Goal: Task Accomplishment & Management: Manage account settings

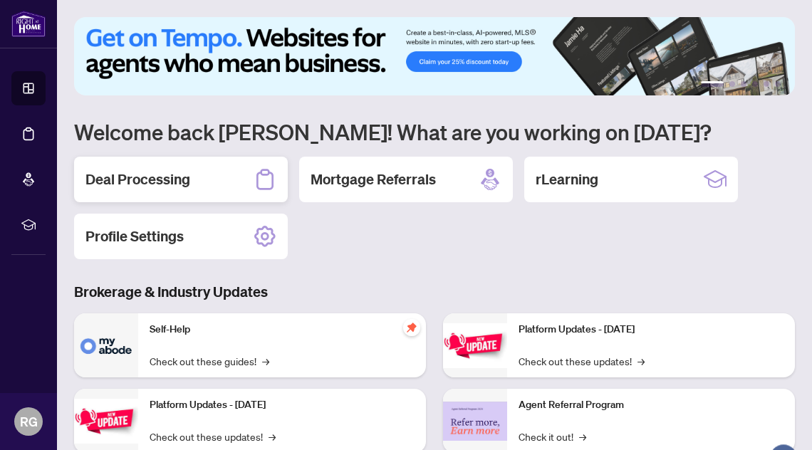
click at [207, 181] on div "Deal Processing" at bounding box center [181, 180] width 214 height 46
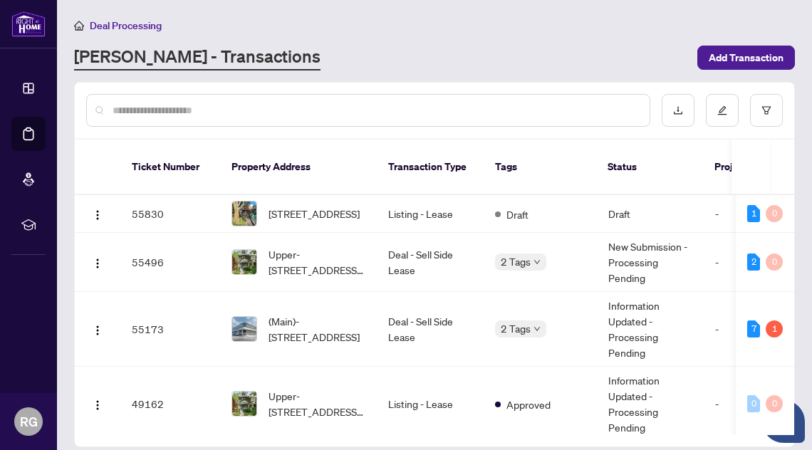
click at [348, 206] on span "[STREET_ADDRESS]" at bounding box center [314, 214] width 91 height 16
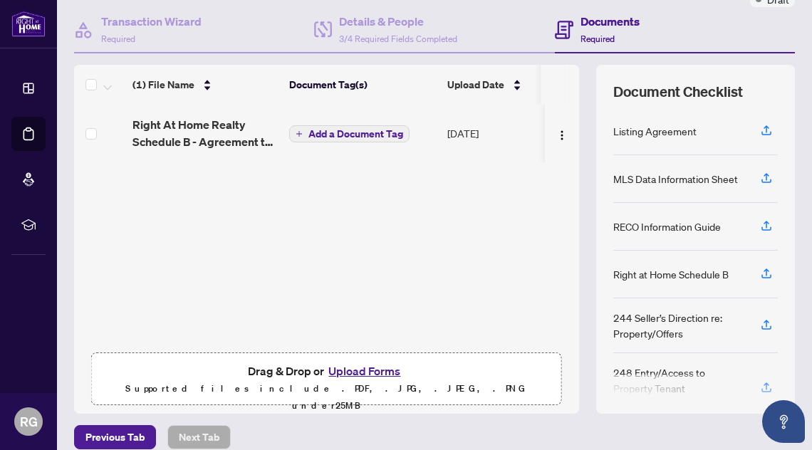
scroll to position [131, 0]
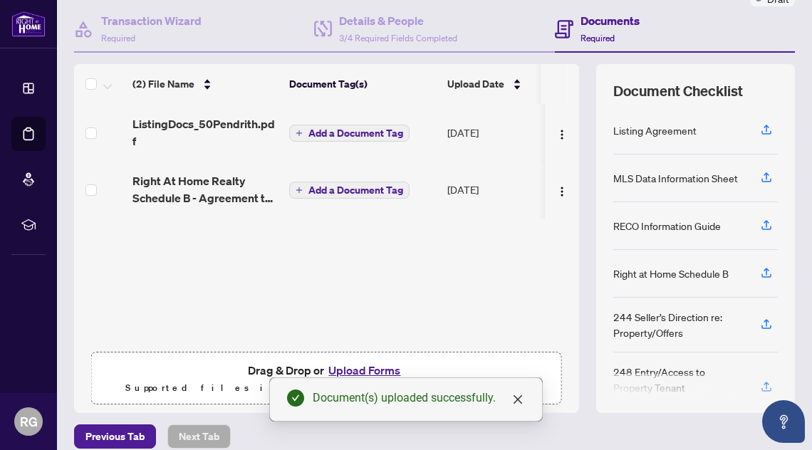
click at [332, 128] on span "Add a Document Tag" at bounding box center [355, 133] width 95 height 10
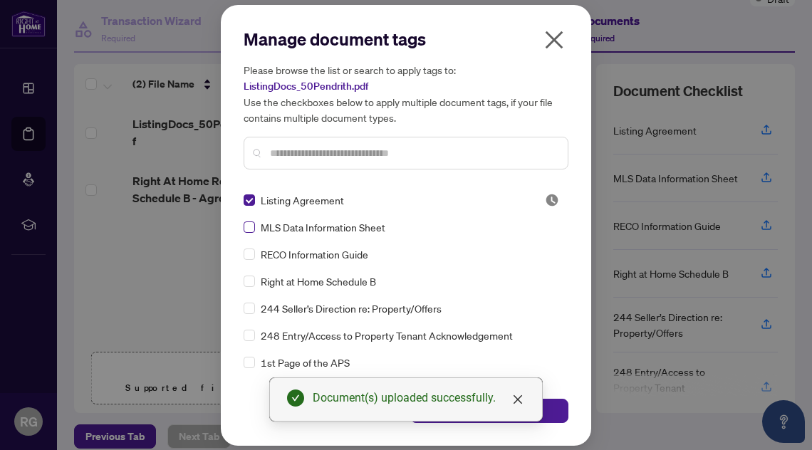
click at [248, 233] on label at bounding box center [249, 227] width 11 height 16
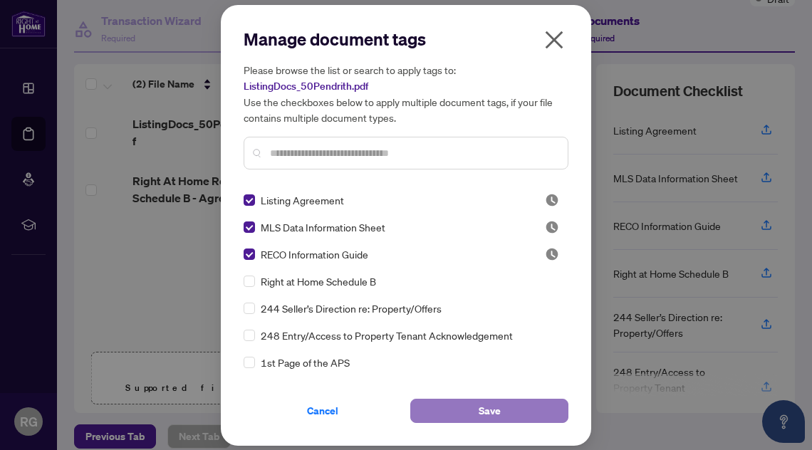
click at [484, 418] on span "Save" at bounding box center [490, 411] width 22 height 23
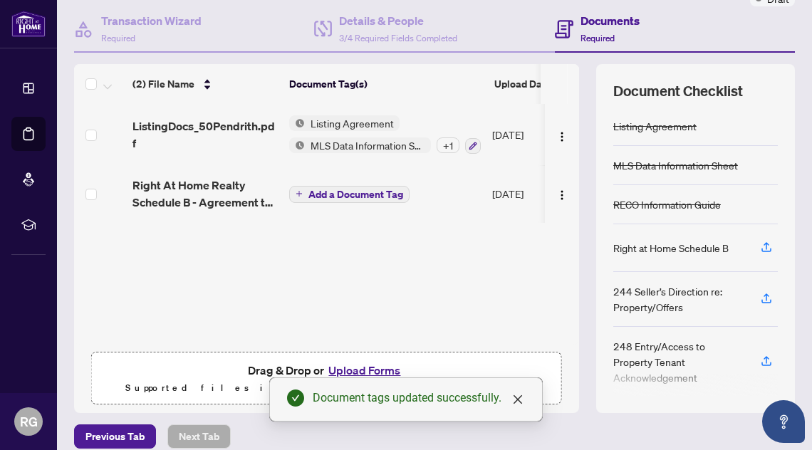
click at [357, 193] on span "Add a Document Tag" at bounding box center [355, 194] width 95 height 10
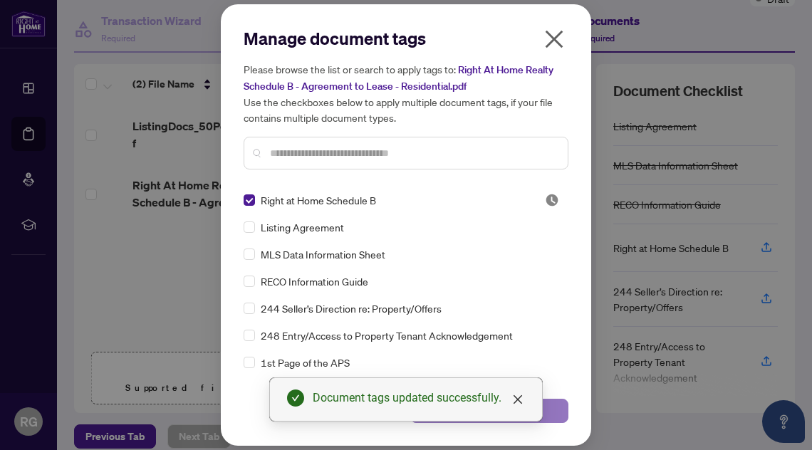
click at [555, 411] on button "Save" at bounding box center [489, 411] width 158 height 24
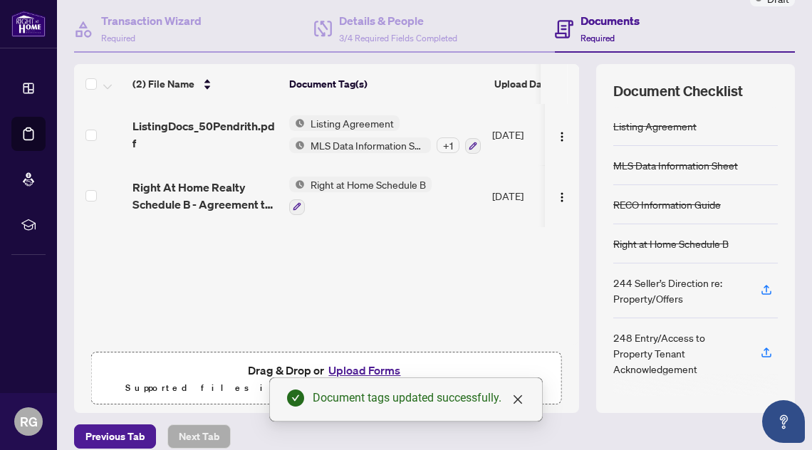
scroll to position [0, 0]
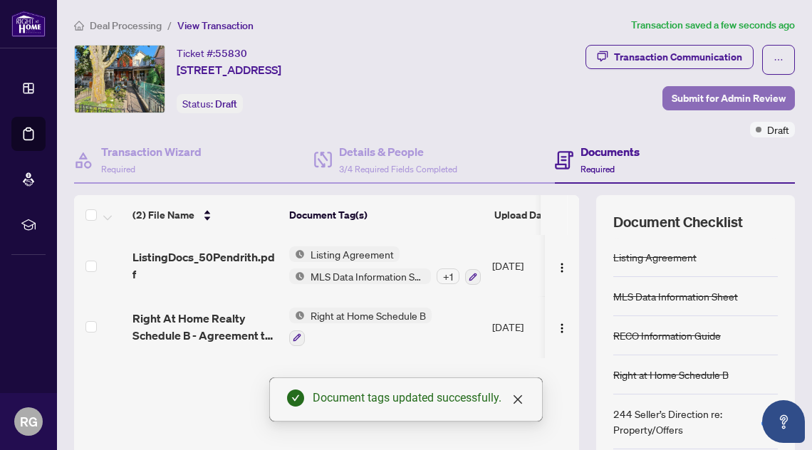
click at [721, 100] on span "Submit for Admin Review" at bounding box center [729, 98] width 114 height 23
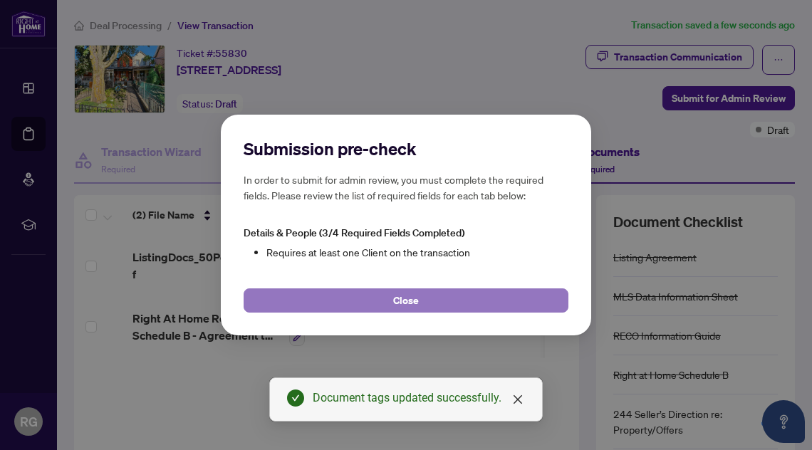
click at [493, 299] on button "Close" at bounding box center [406, 300] width 325 height 24
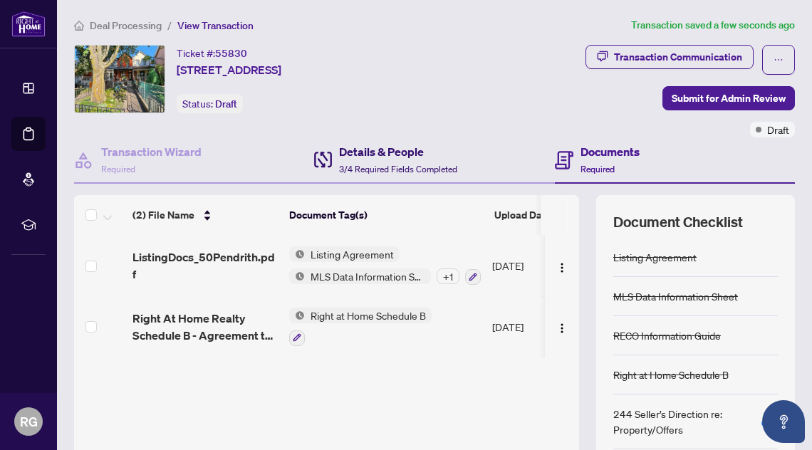
click at [365, 160] on div "Details & People 3/4 Required Fields Completed" at bounding box center [398, 159] width 118 height 33
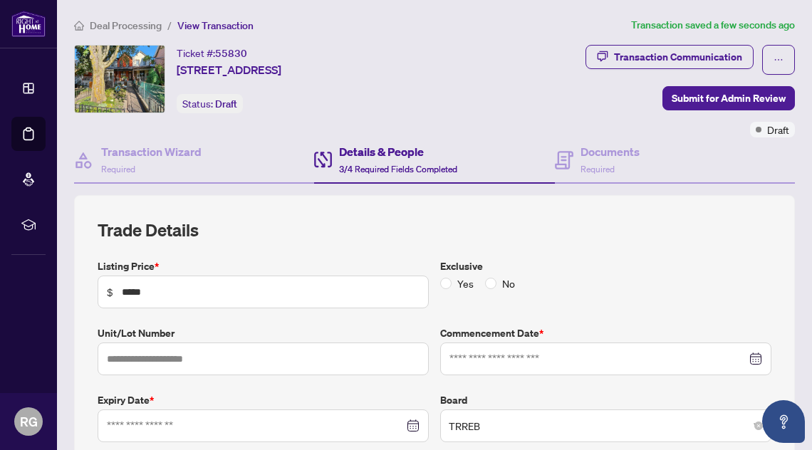
type input "**********"
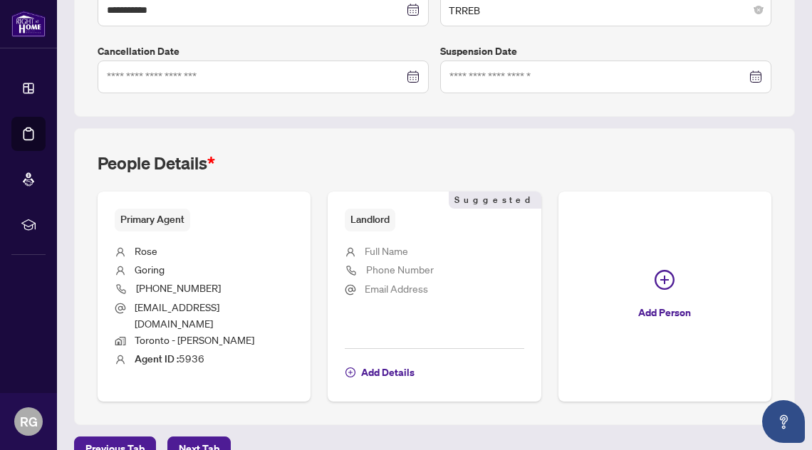
scroll to position [417, 0]
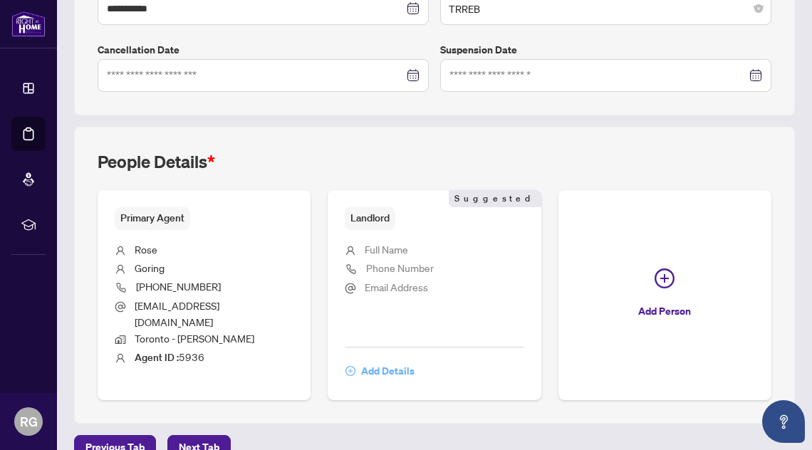
click at [395, 360] on span "Add Details" at bounding box center [387, 371] width 53 height 23
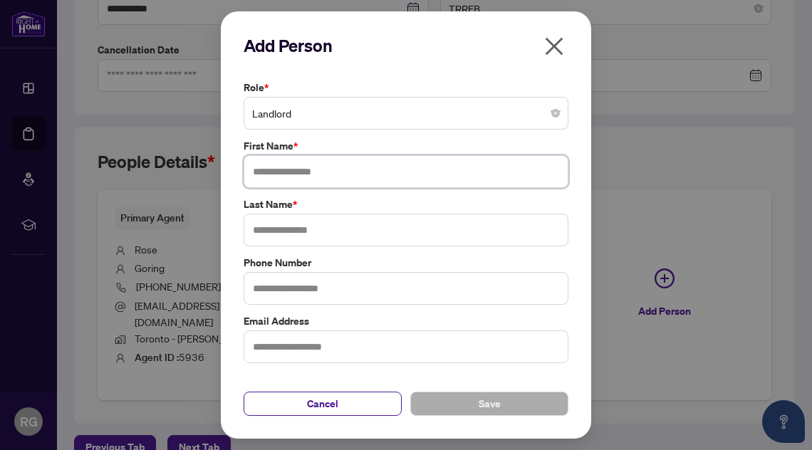
click at [353, 172] on input "text" at bounding box center [406, 171] width 325 height 33
type input "****"
click at [331, 227] on input "text" at bounding box center [406, 230] width 325 height 33
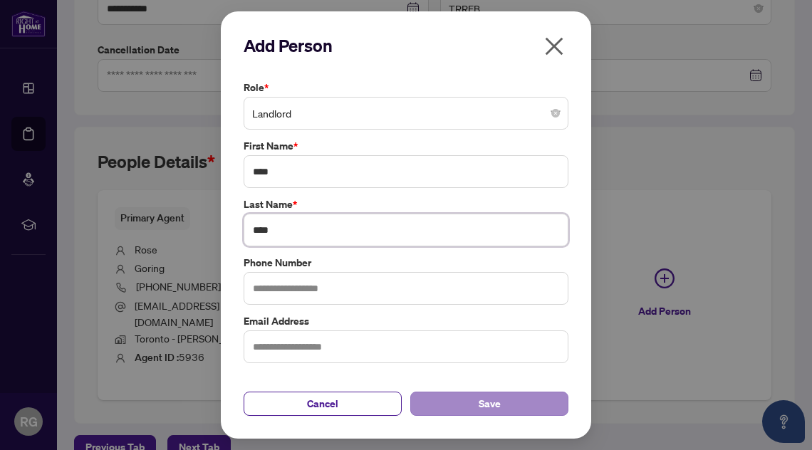
type input "****"
click at [475, 401] on button "Save" at bounding box center [489, 404] width 158 height 24
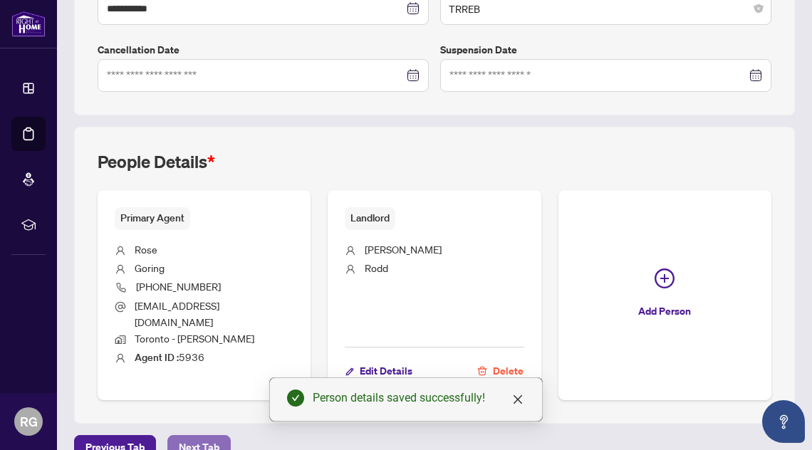
click at [185, 436] on span "Next Tab" at bounding box center [199, 447] width 41 height 23
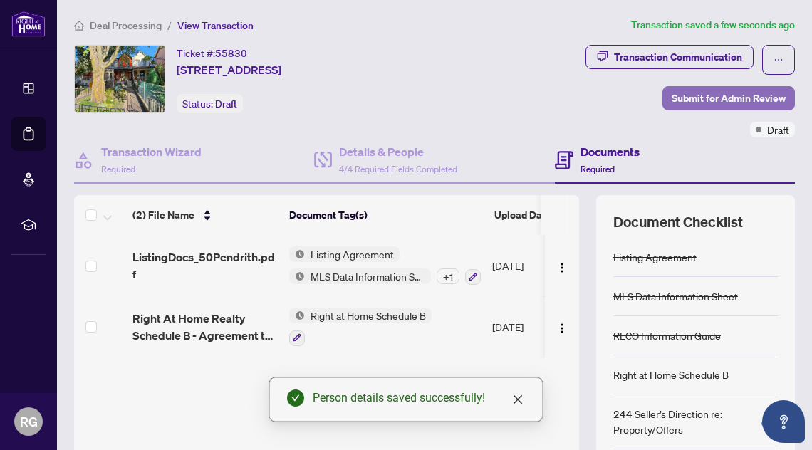
click at [718, 98] on span "Submit for Admin Review" at bounding box center [729, 98] width 114 height 23
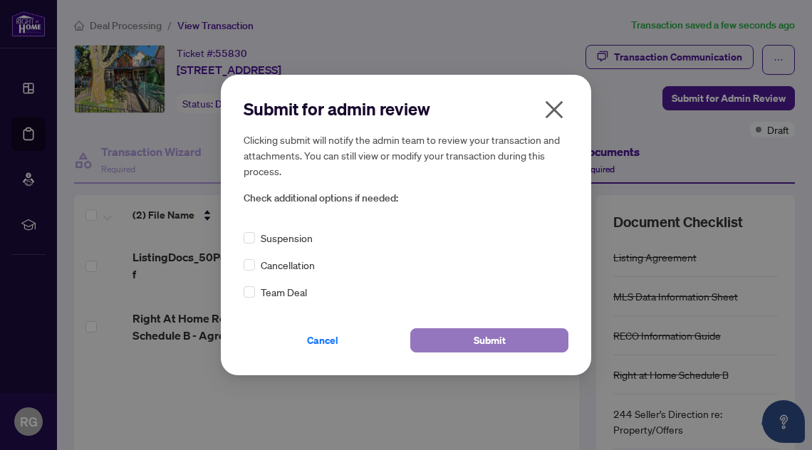
click at [518, 348] on button "Submit" at bounding box center [489, 340] width 158 height 24
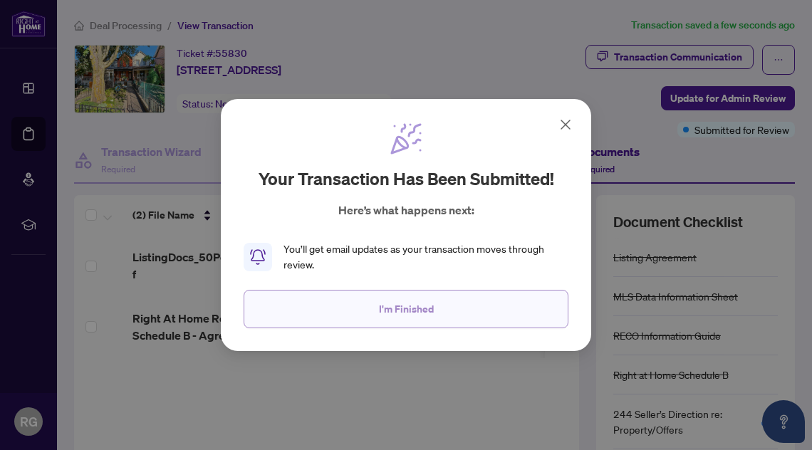
click at [473, 302] on button "I'm Finished" at bounding box center [406, 309] width 325 height 38
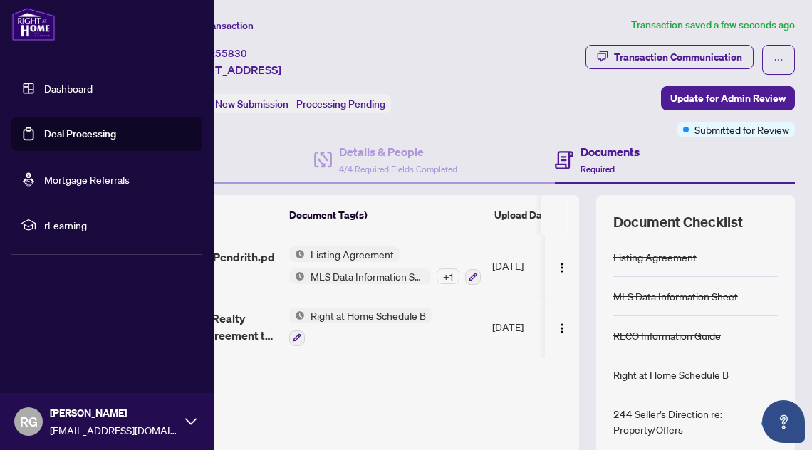
click at [44, 130] on link "Deal Processing" at bounding box center [80, 134] width 72 height 13
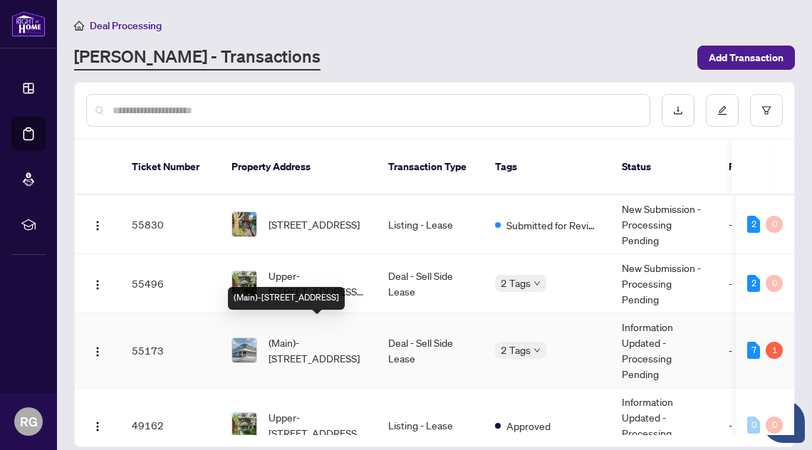
click at [327, 335] on span "(Main)-[STREET_ADDRESS]" at bounding box center [317, 350] width 97 height 31
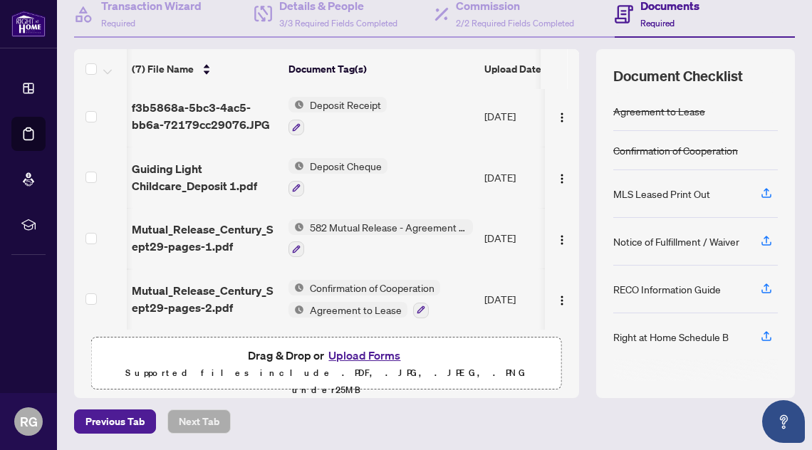
scroll to position [0, 1]
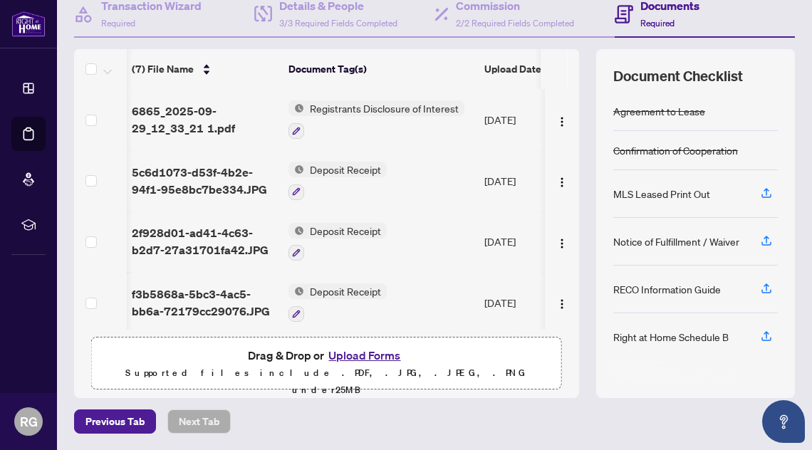
click at [332, 168] on span "Deposit Receipt" at bounding box center [345, 170] width 83 height 16
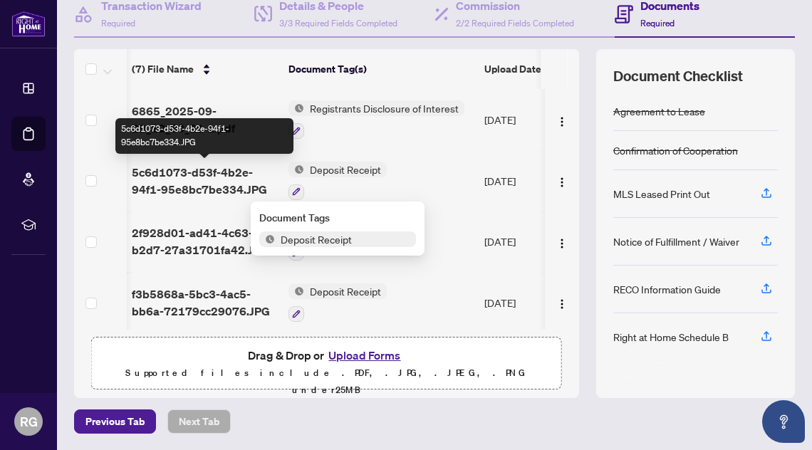
click at [214, 176] on span "5c6d1073-d53f-4b2e-94f1-95e8bc7be334.JPG" at bounding box center [204, 181] width 145 height 34
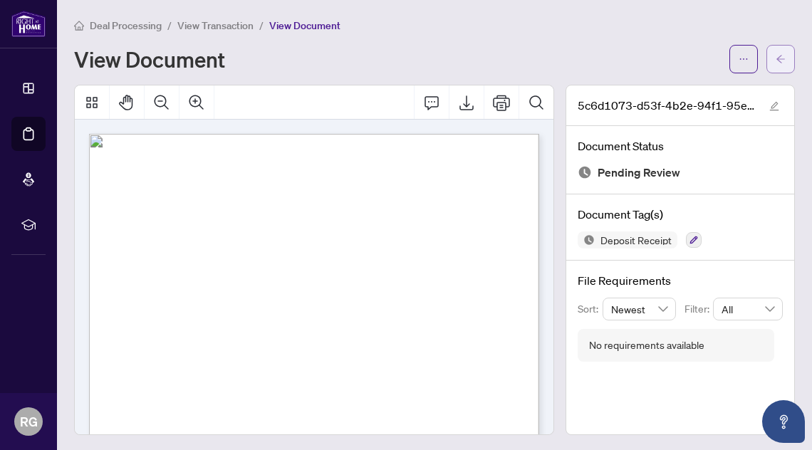
click at [780, 56] on icon "arrow-left" at bounding box center [780, 59] width 9 height 8
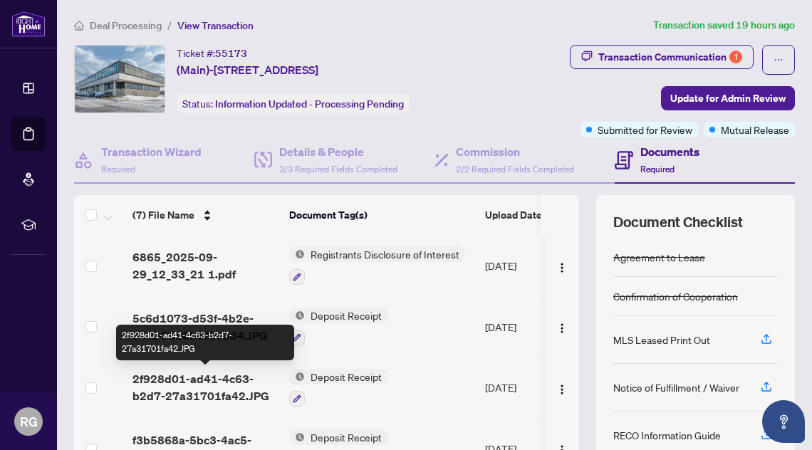
click at [212, 390] on span "2f928d01-ad41-4c63-b2d7-27a31701fa42.JPG" at bounding box center [204, 387] width 145 height 34
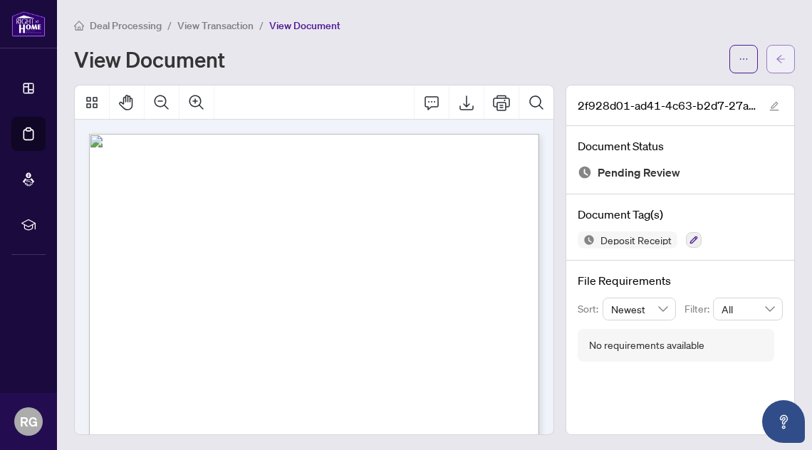
click at [779, 63] on icon "arrow-left" at bounding box center [781, 59] width 10 height 10
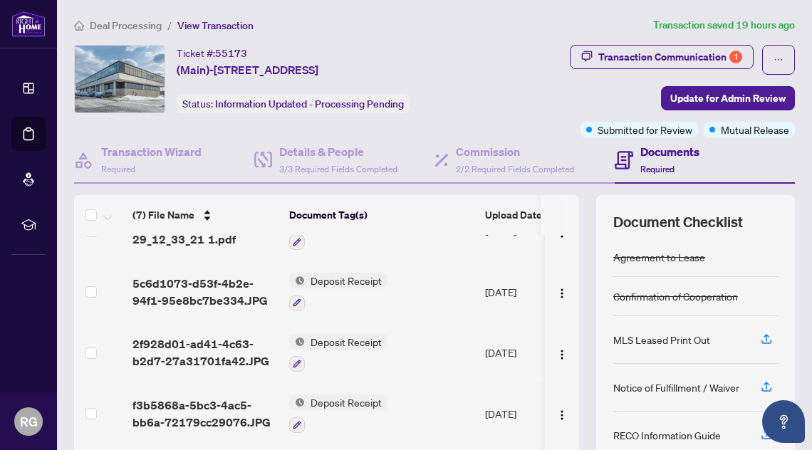
scroll to position [38, 0]
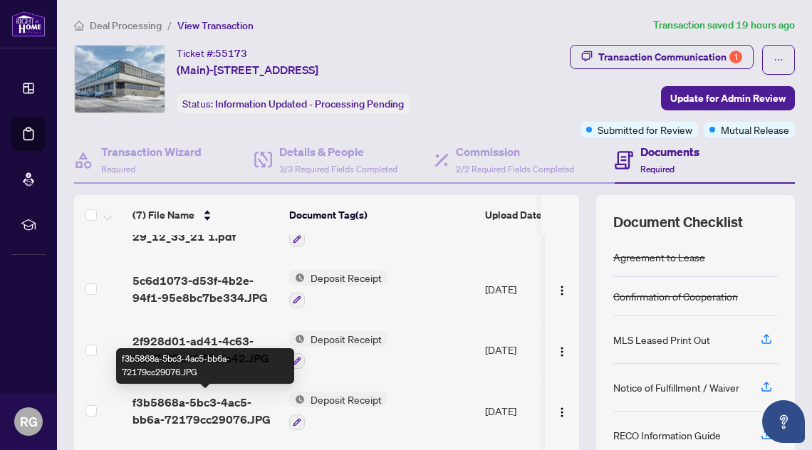
click at [199, 409] on span "f3b5868a-5bc3-4ac5-bb6a-72179cc29076.JPG" at bounding box center [204, 411] width 145 height 34
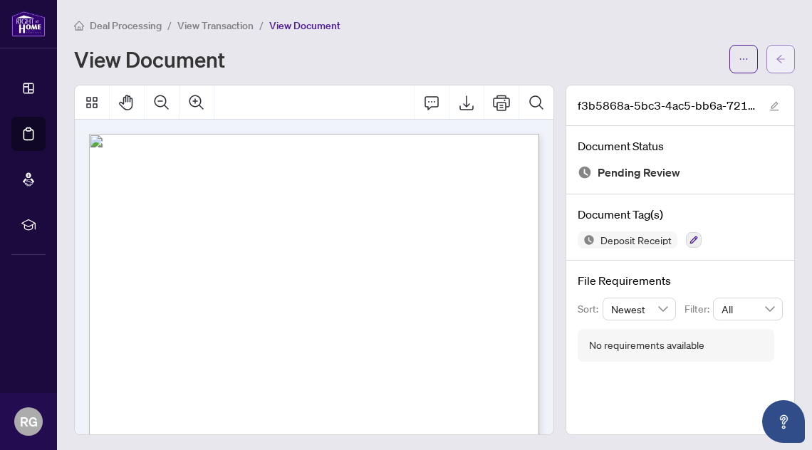
click at [782, 62] on icon "arrow-left" at bounding box center [781, 59] width 10 height 10
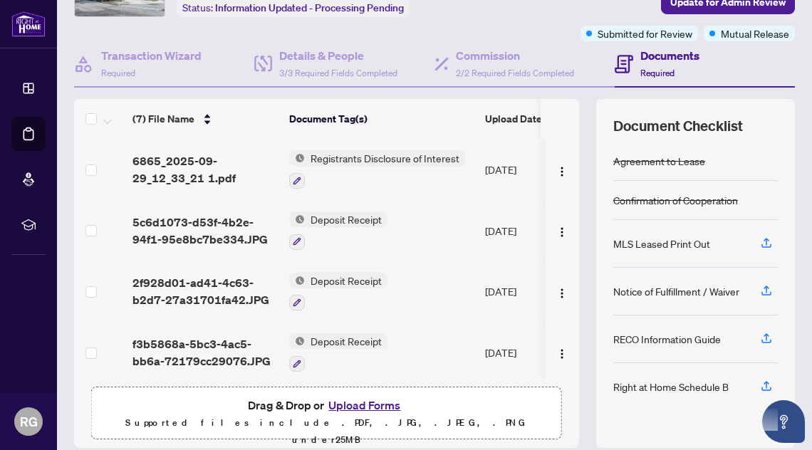
scroll to position [146, 0]
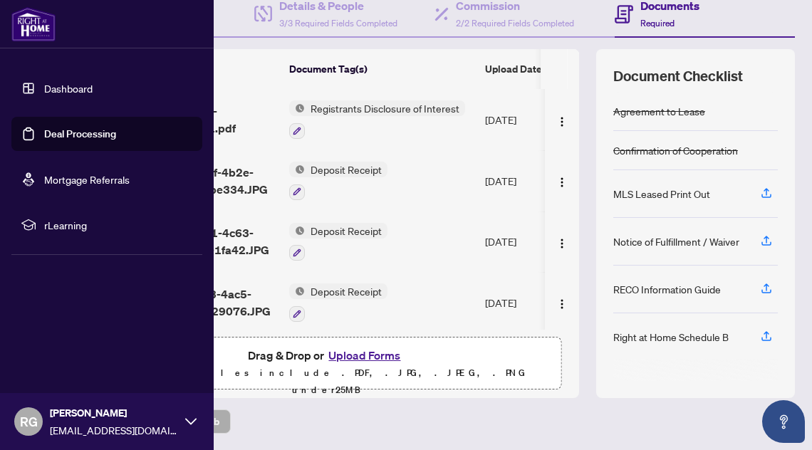
click at [44, 130] on link "Deal Processing" at bounding box center [80, 134] width 72 height 13
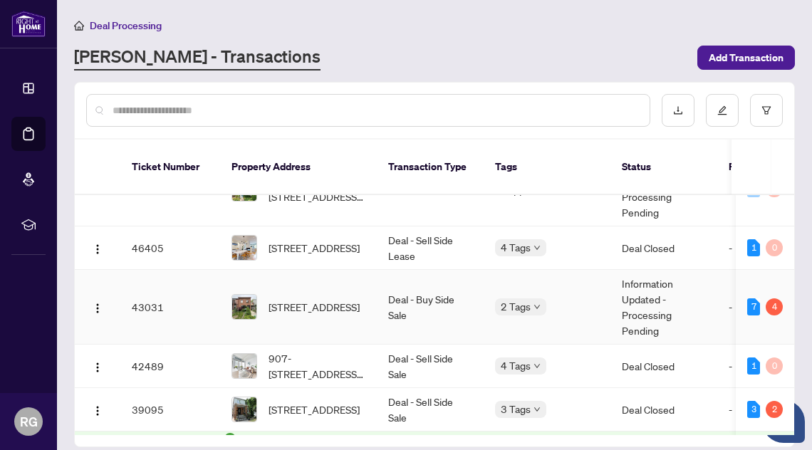
scroll to position [237, 0]
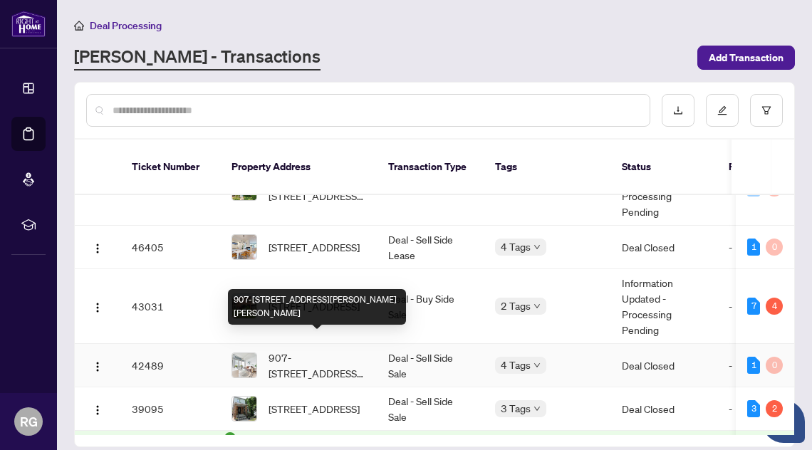
click at [314, 350] on span "907-[STREET_ADDRESS][PERSON_NAME][PERSON_NAME]" at bounding box center [317, 365] width 97 height 31
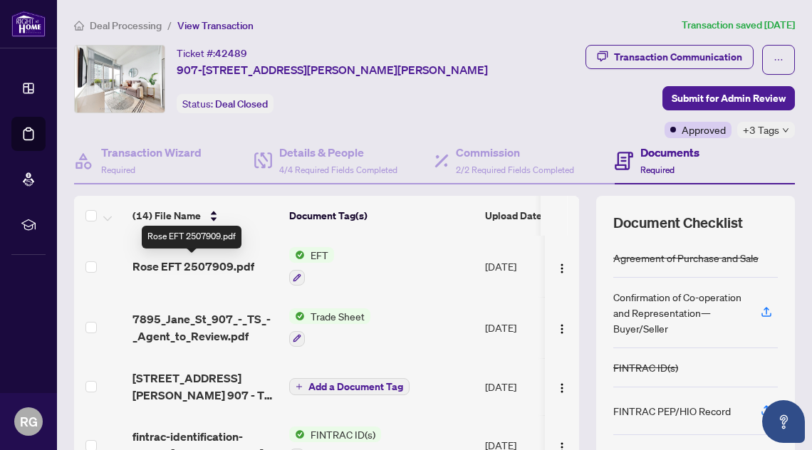
click at [219, 267] on span "Rose EFT 2507909.pdf" at bounding box center [193, 266] width 122 height 17
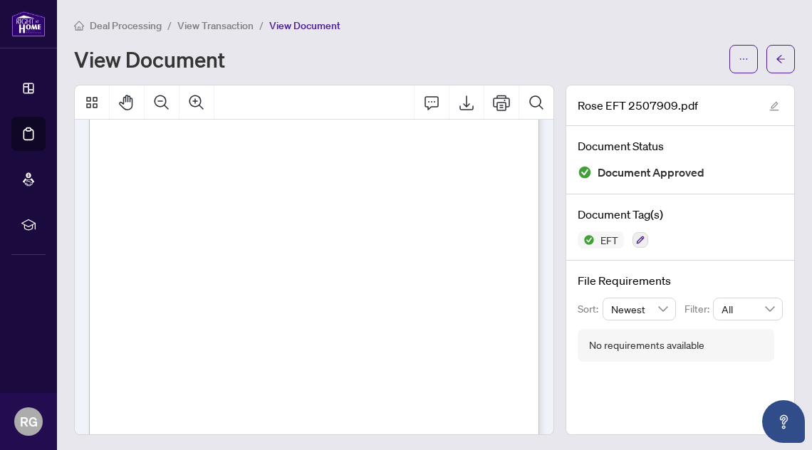
scroll to position [252, 0]
